Goal: Navigation & Orientation: Find specific page/section

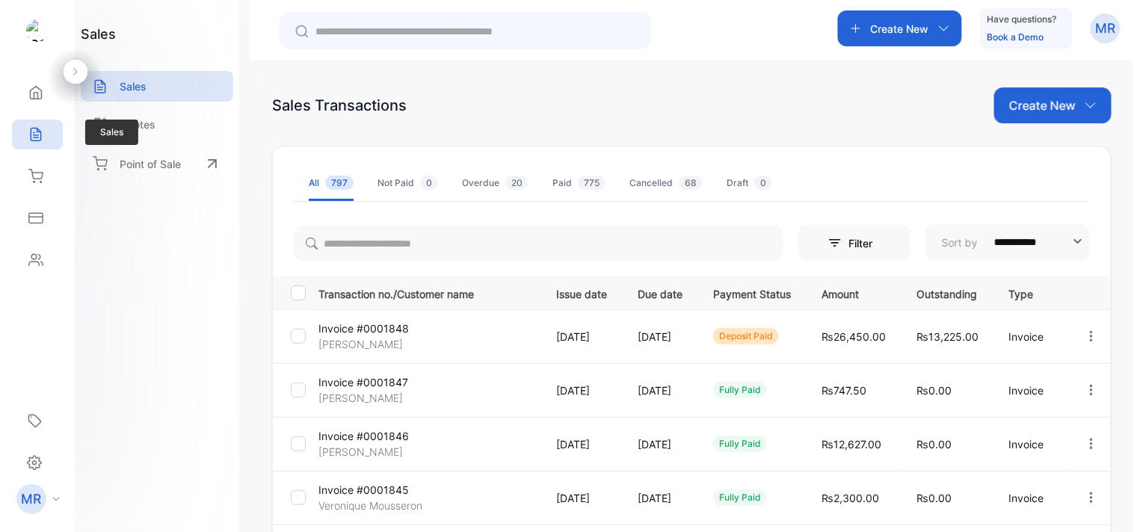
click at [32, 137] on icon at bounding box center [35, 134] width 15 height 15
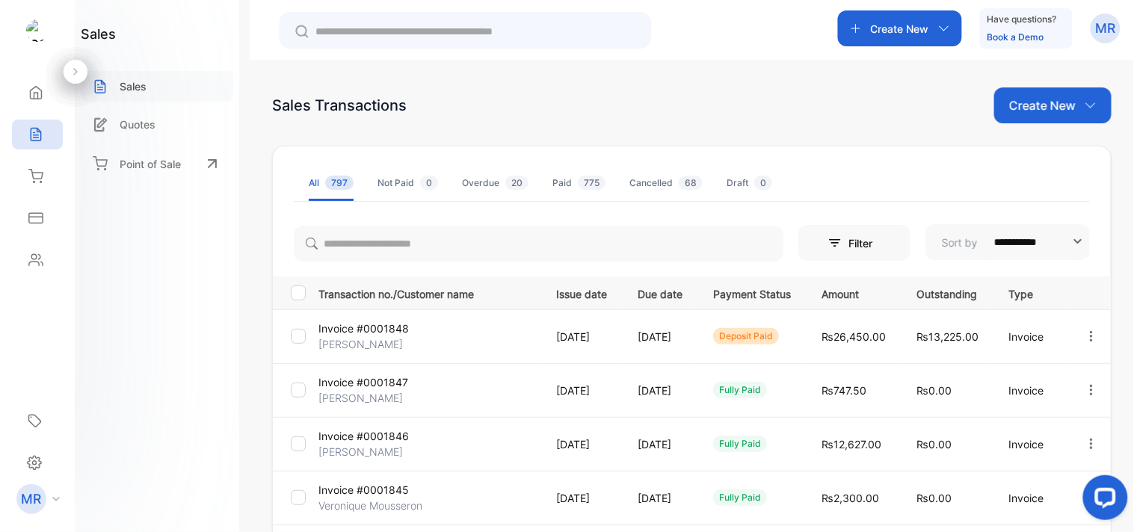
click at [154, 84] on div "Sales" at bounding box center [157, 86] width 152 height 31
click at [137, 123] on p "Quotes" at bounding box center [138, 125] width 36 height 16
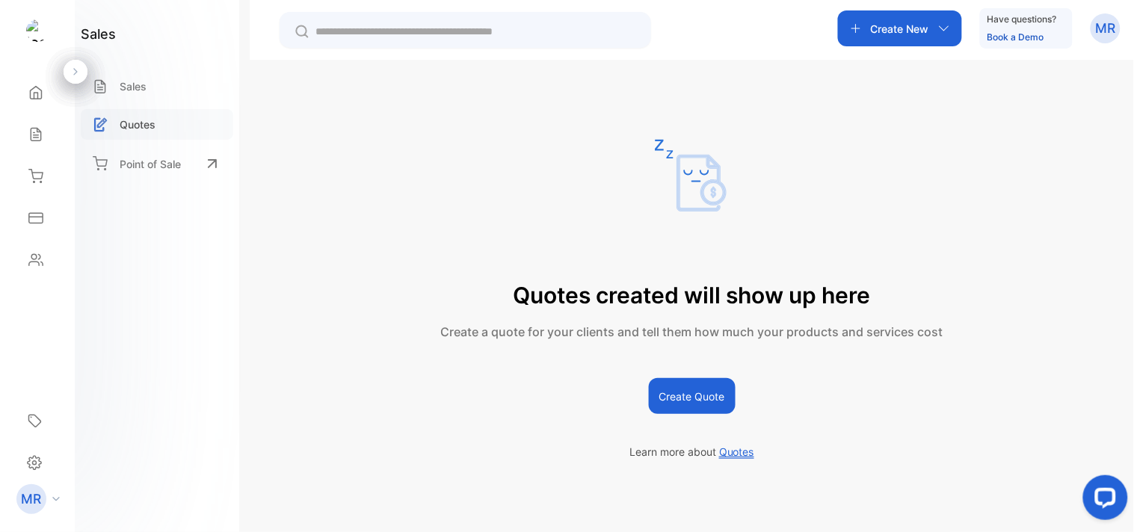
click at [146, 117] on p "Quotes" at bounding box center [138, 125] width 36 height 16
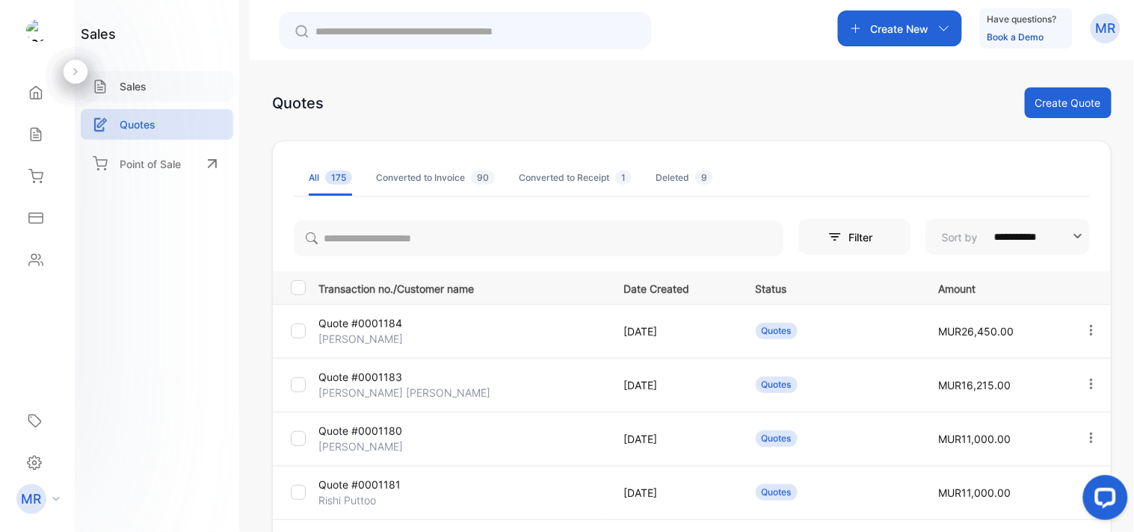
click at [145, 75] on div "Sales" at bounding box center [157, 86] width 152 height 31
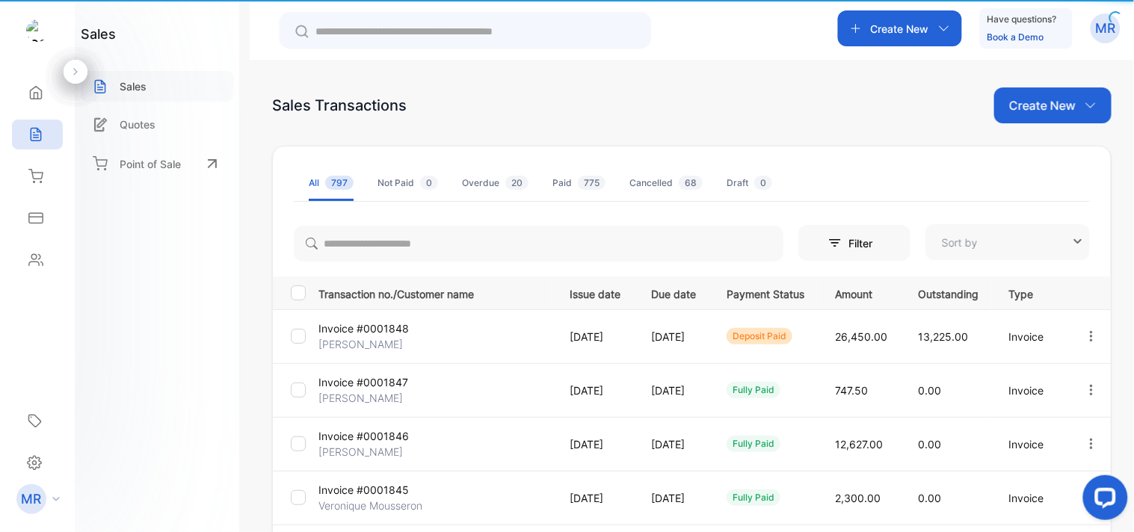
type input "**********"
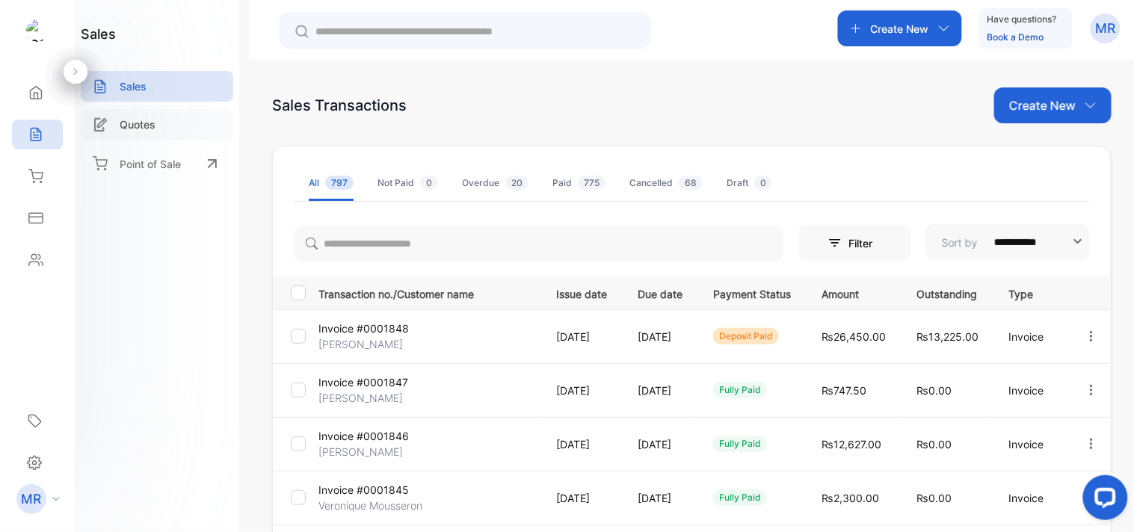
click at [161, 125] on div "Quotes" at bounding box center [157, 124] width 152 height 31
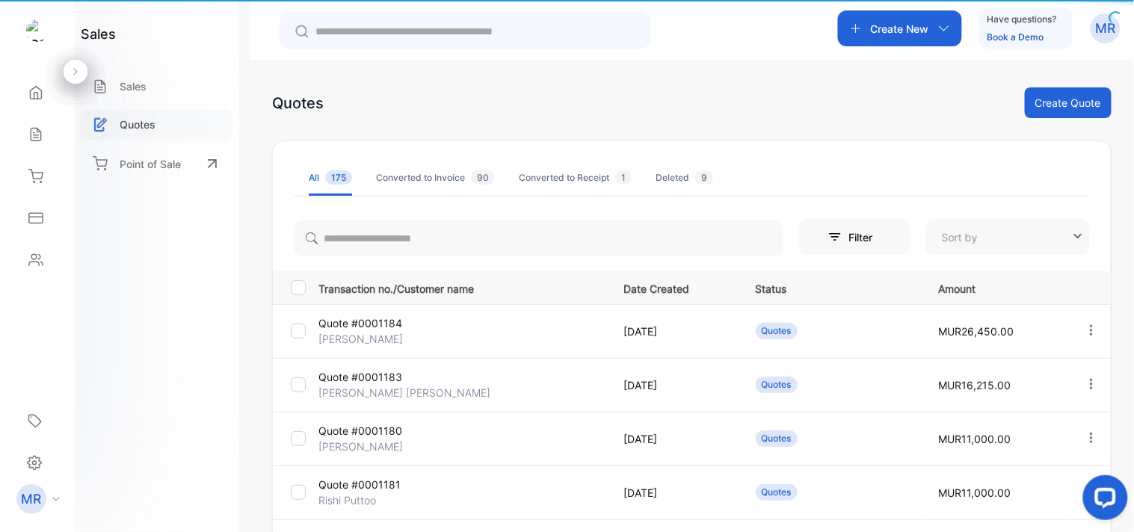
type input "**********"
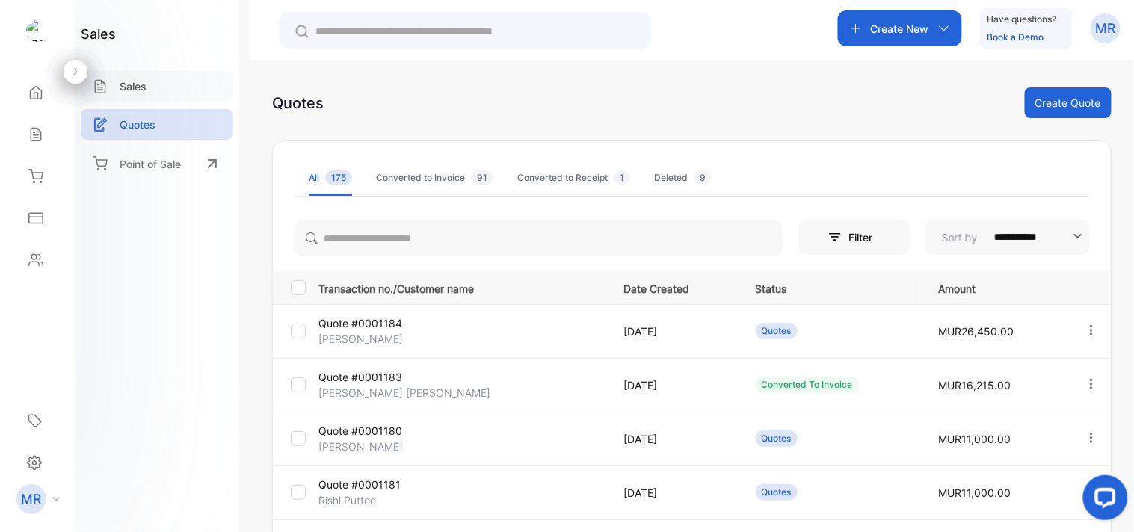
click at [147, 81] on div "Sales" at bounding box center [157, 86] width 152 height 31
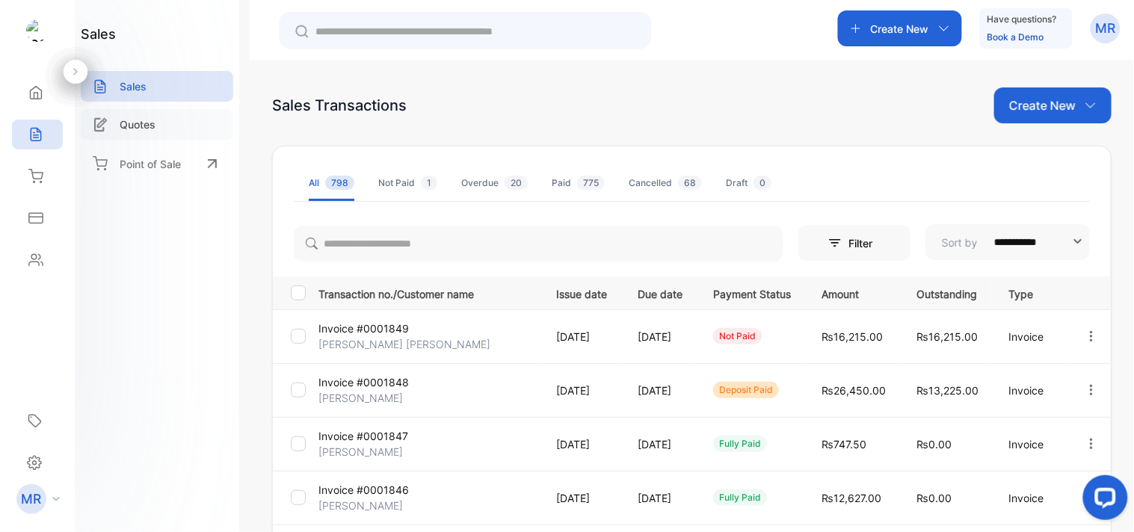
click at [146, 118] on p "Quotes" at bounding box center [138, 125] width 36 height 16
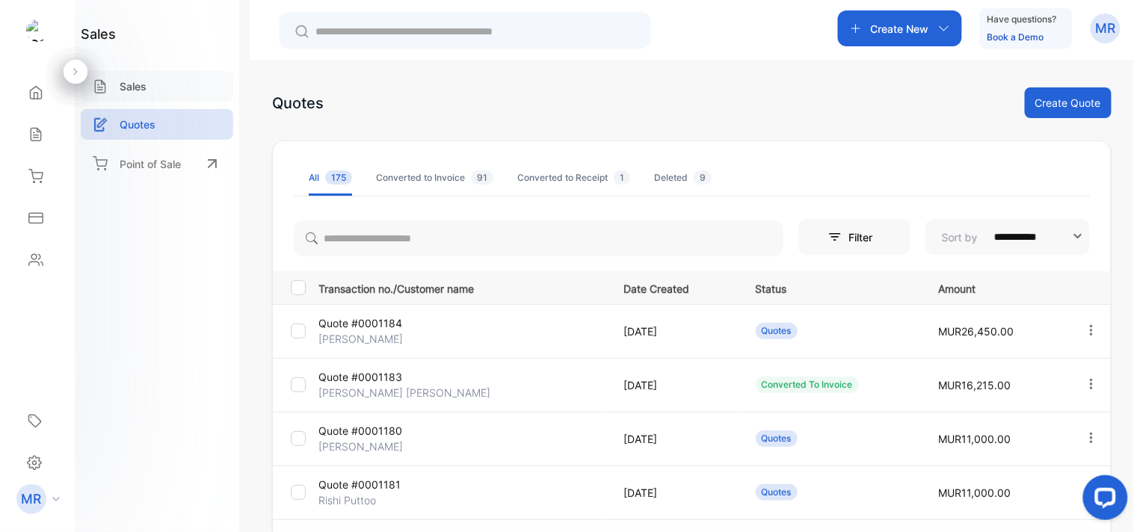
click at [146, 85] on div "Sales" at bounding box center [157, 86] width 152 height 31
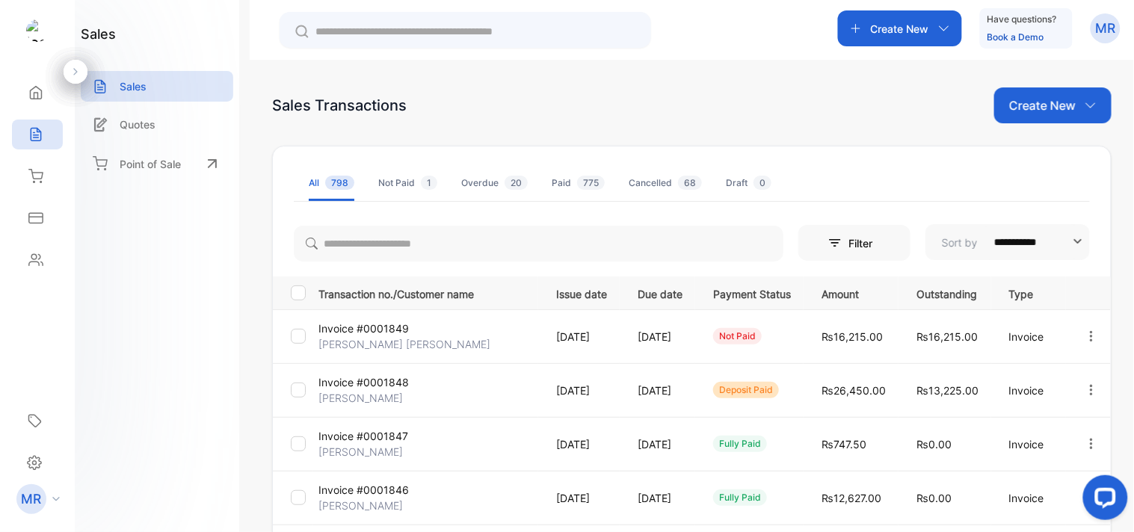
click at [743, 23] on div "Create New Have questions? Book a Demo MR" at bounding box center [692, 30] width 884 height 60
drag, startPoint x: 783, startPoint y: 0, endPoint x: 707, endPoint y: 22, distance: 79.4
click at [707, 22] on div "Create New Have questions? Book a Demo MR" at bounding box center [692, 30] width 884 height 60
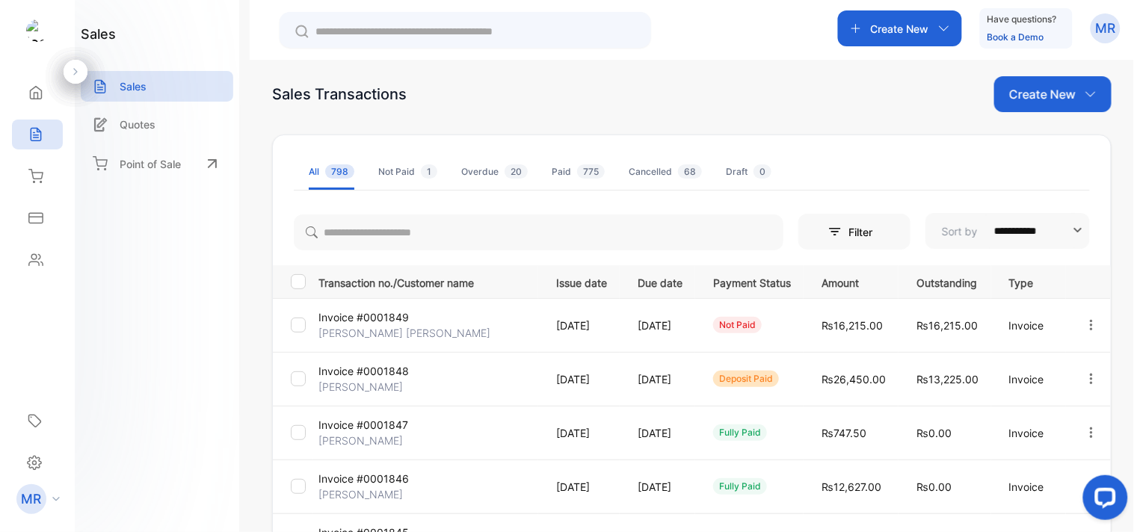
scroll to position [10, 0]
click at [30, 185] on div "Inventory" at bounding box center [37, 176] width 51 height 30
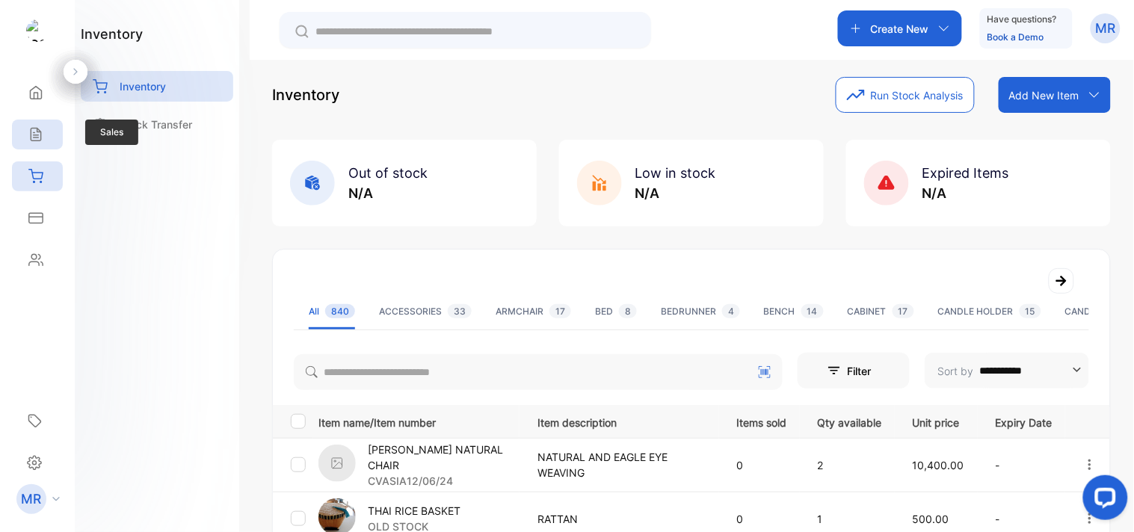
click at [25, 123] on div "Sales" at bounding box center [37, 135] width 51 height 30
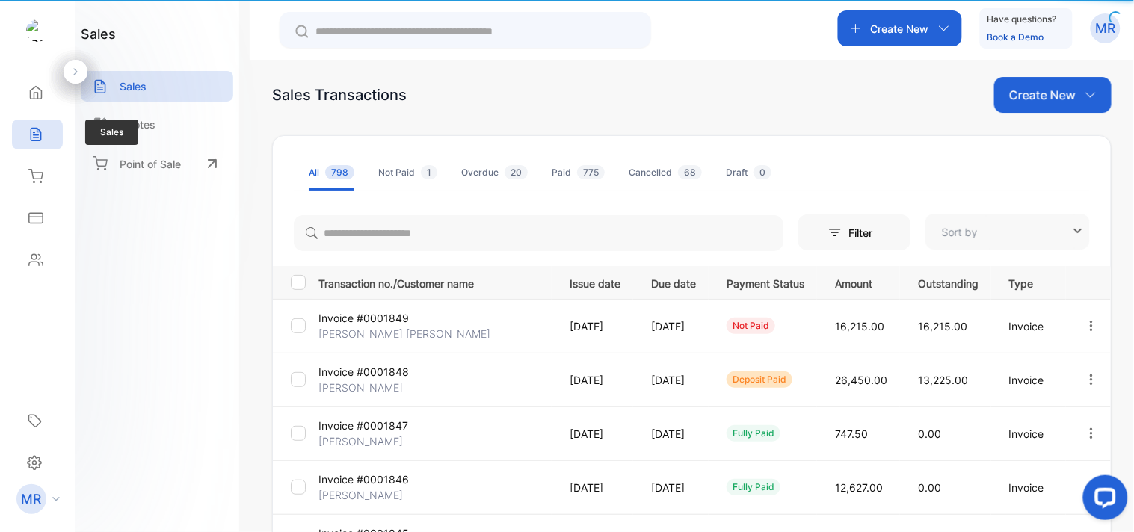
type input "**********"
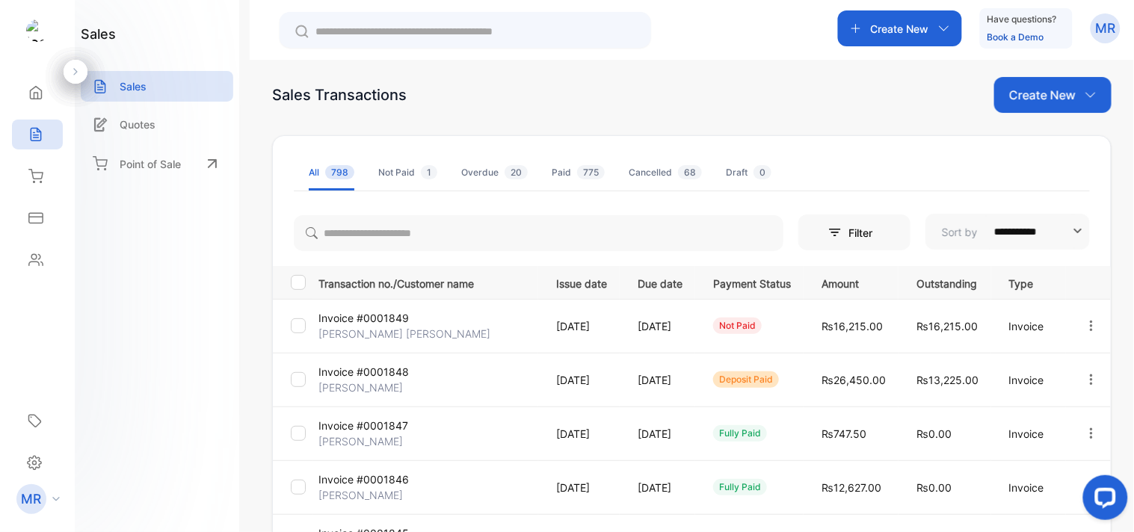
click at [741, 50] on div "Create New Have questions? Book a Demo MR" at bounding box center [692, 30] width 884 height 60
click at [146, 120] on p "Quotes" at bounding box center [138, 125] width 36 height 16
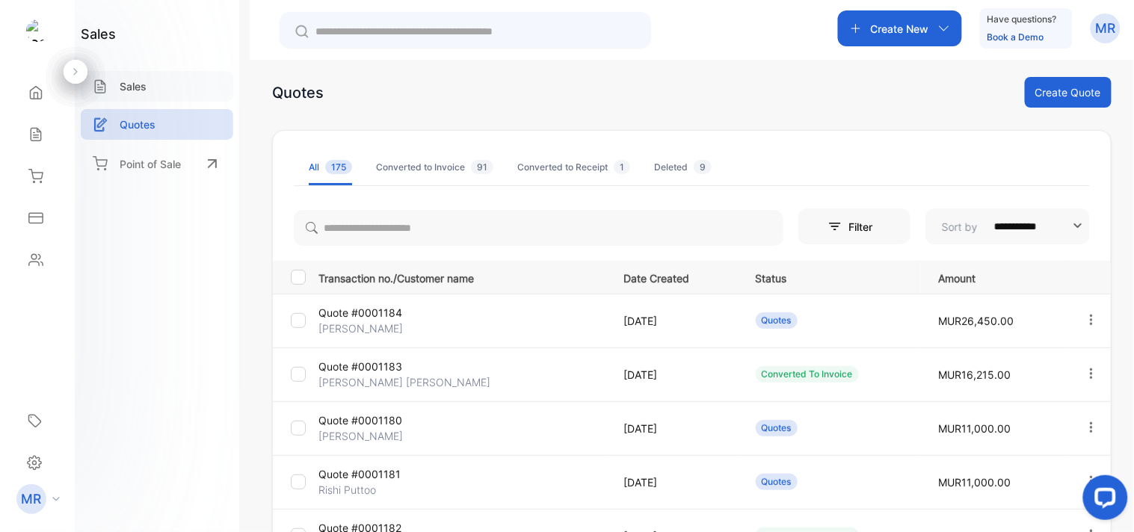
click at [152, 84] on div "Sales" at bounding box center [157, 86] width 152 height 31
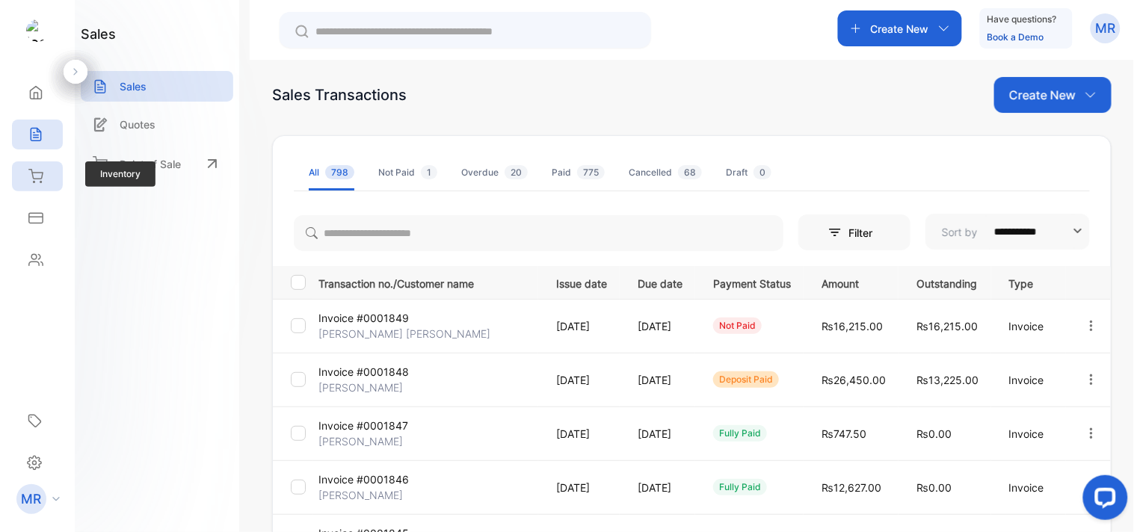
click at [48, 169] on div "Inventory" at bounding box center [37, 176] width 51 height 30
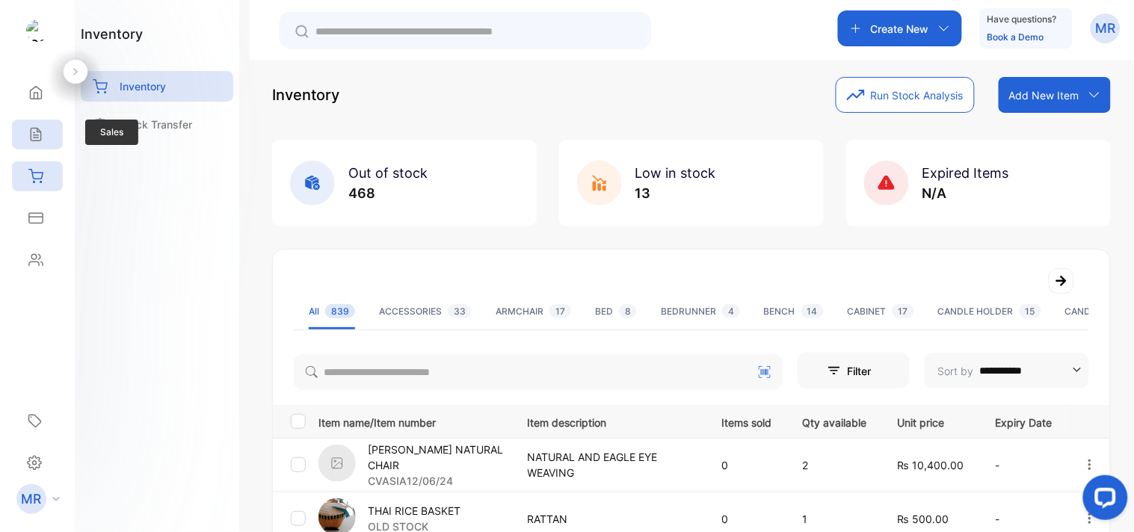
click at [40, 140] on icon at bounding box center [36, 135] width 10 height 13
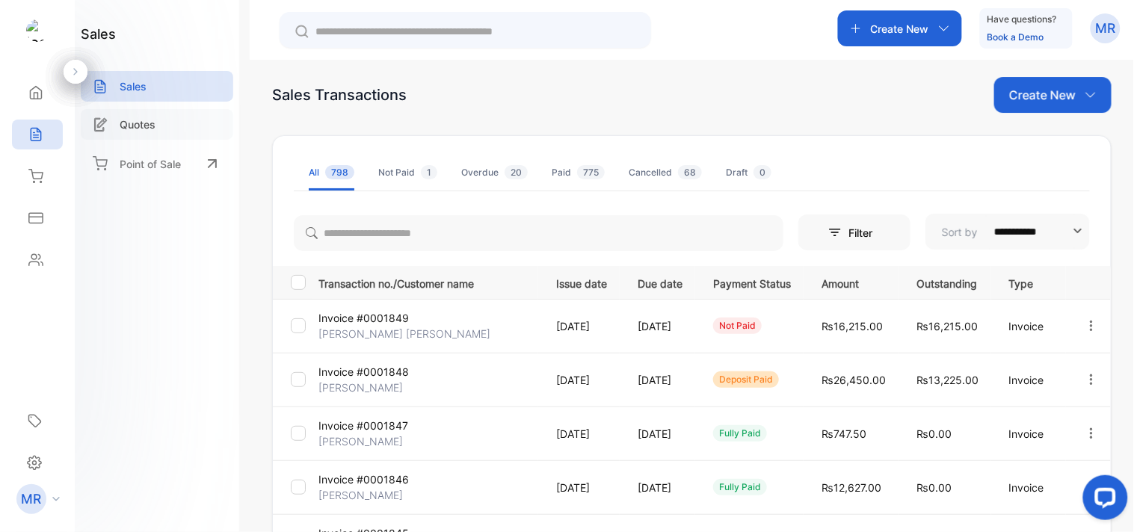
click at [143, 123] on p "Quotes" at bounding box center [138, 125] width 36 height 16
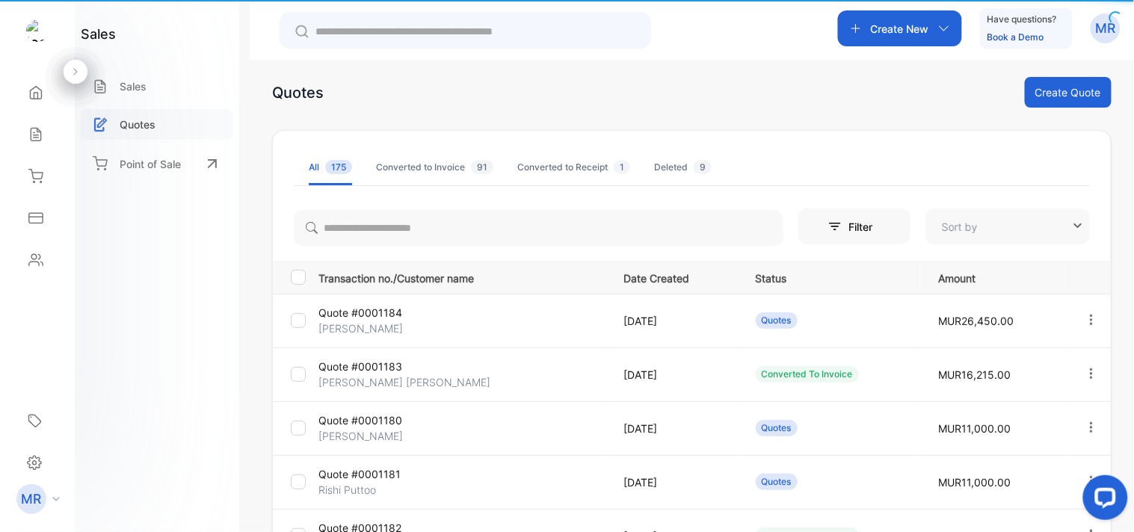
type input "**********"
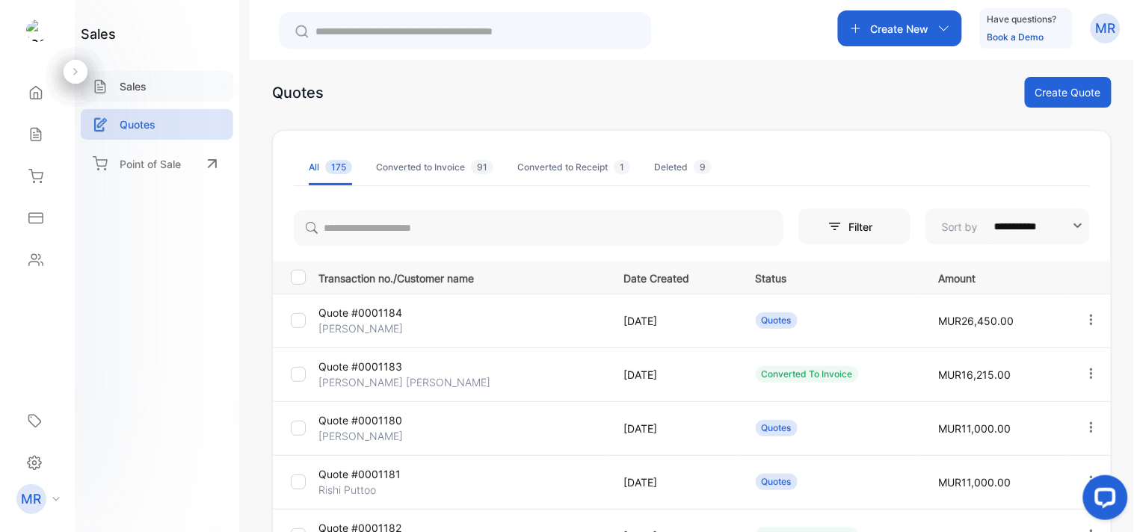
click at [160, 84] on div "Sales" at bounding box center [157, 86] width 152 height 31
